Goal: Task Accomplishment & Management: Manage account settings

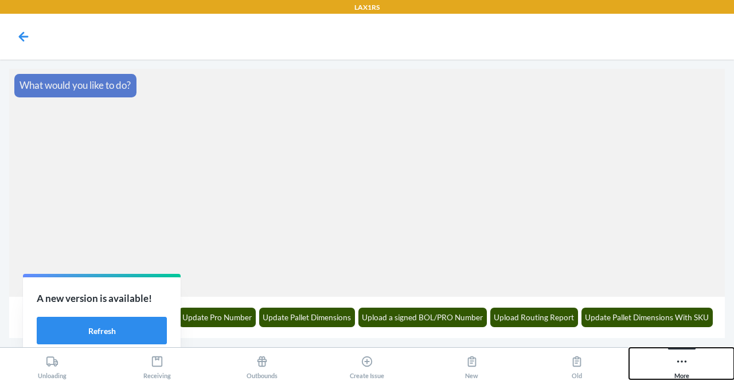
click at [684, 372] on div "More" at bounding box center [681, 365] width 15 height 29
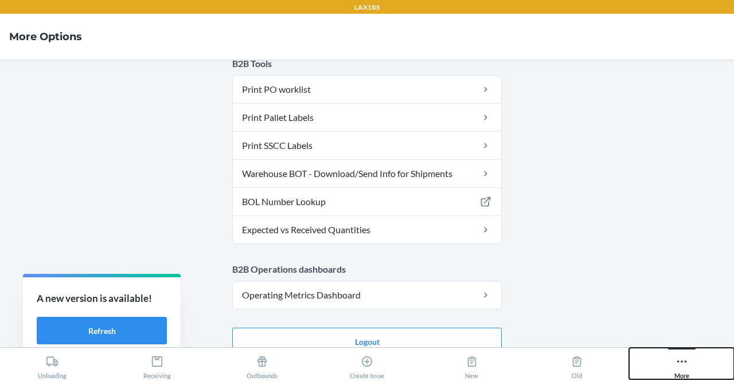
scroll to position [147, 0]
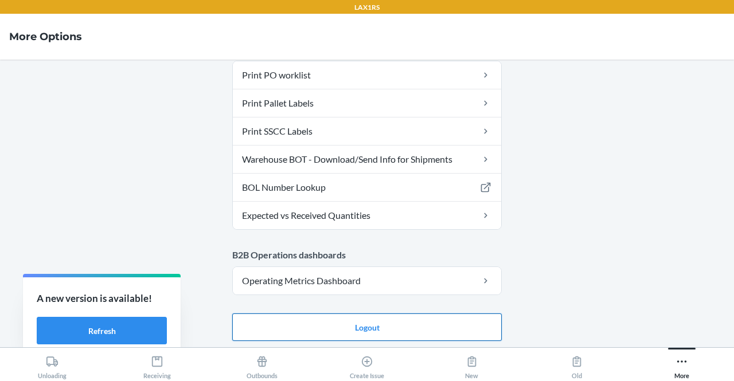
click at [435, 322] on button "Logout" at bounding box center [366, 328] width 269 height 28
